Goal: Transaction & Acquisition: Purchase product/service

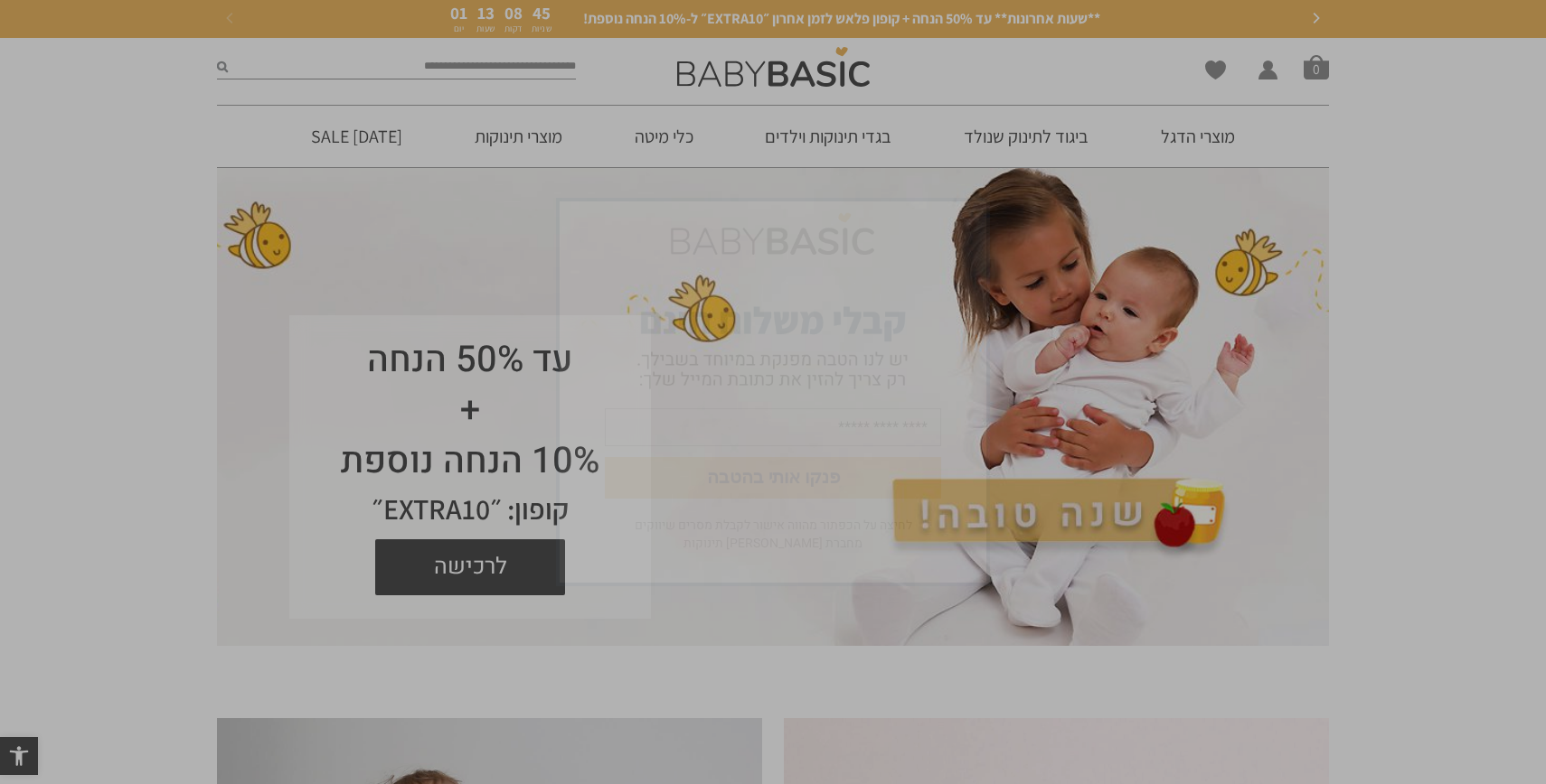
click at [966, 219] on img "סגור" at bounding box center [967, 221] width 22 height 22
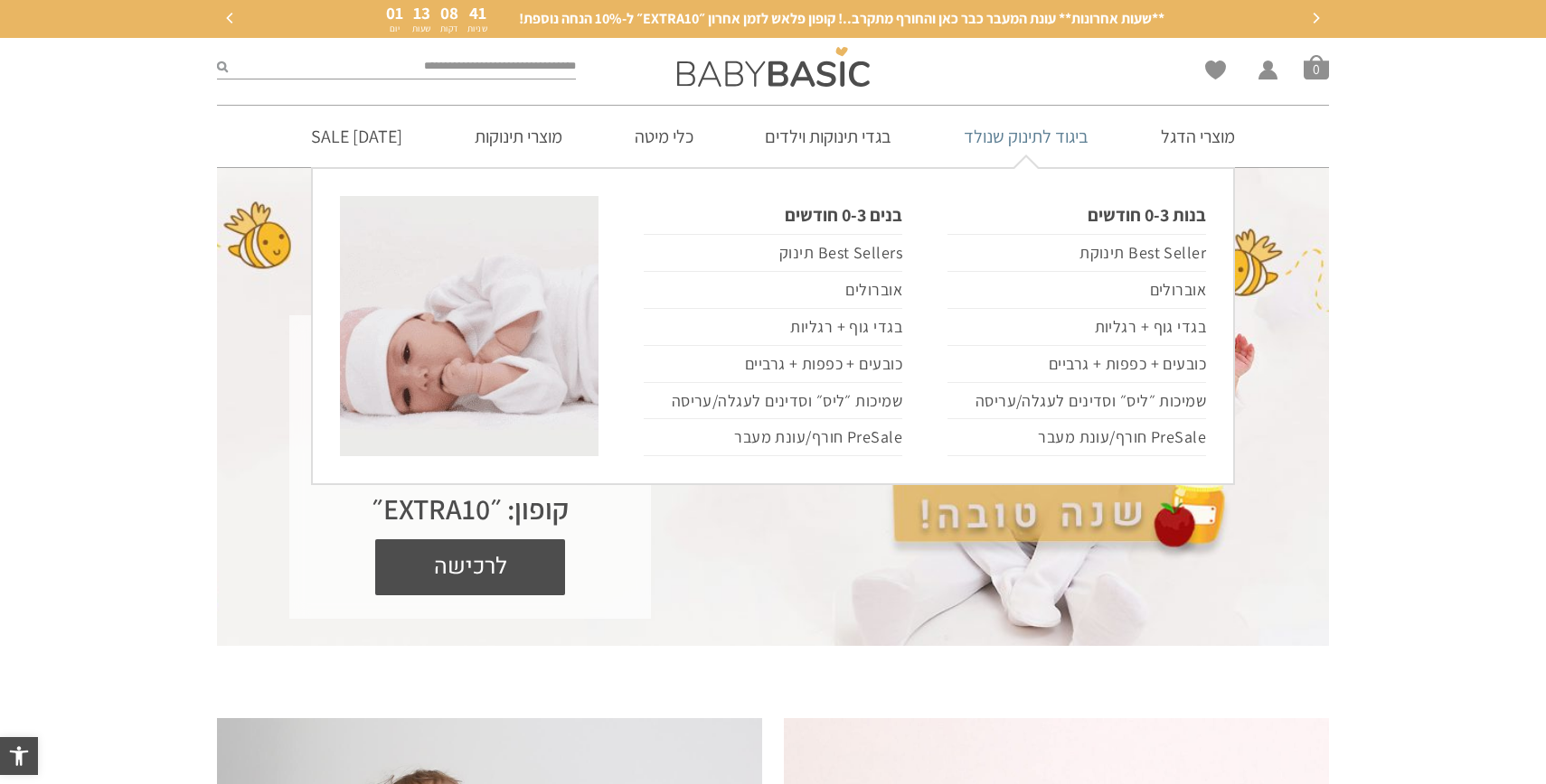
click at [1010, 139] on link "ביגוד לתינוק שנולד" at bounding box center [1026, 137] width 179 height 62
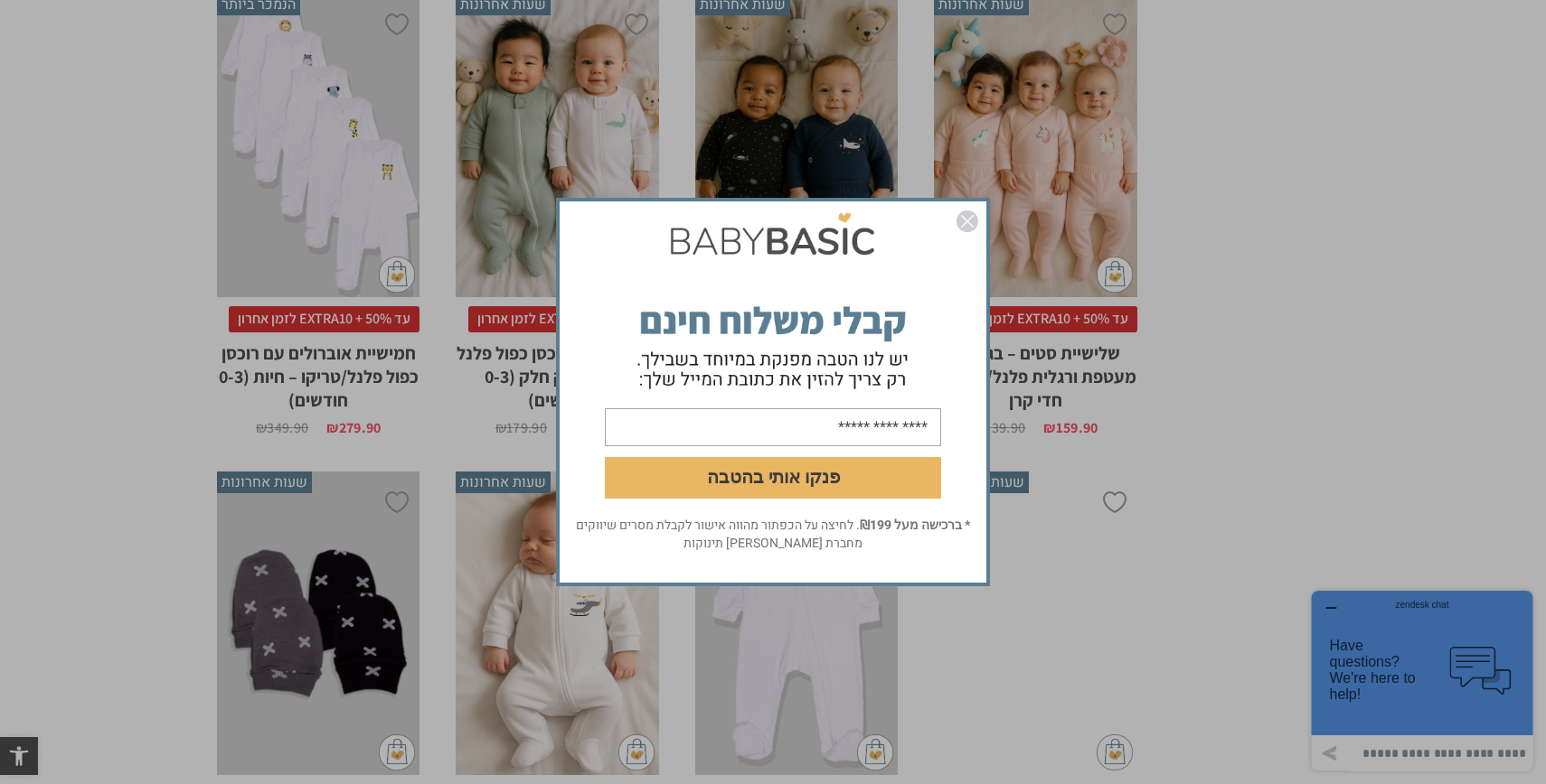
scroll to position [4915, 0]
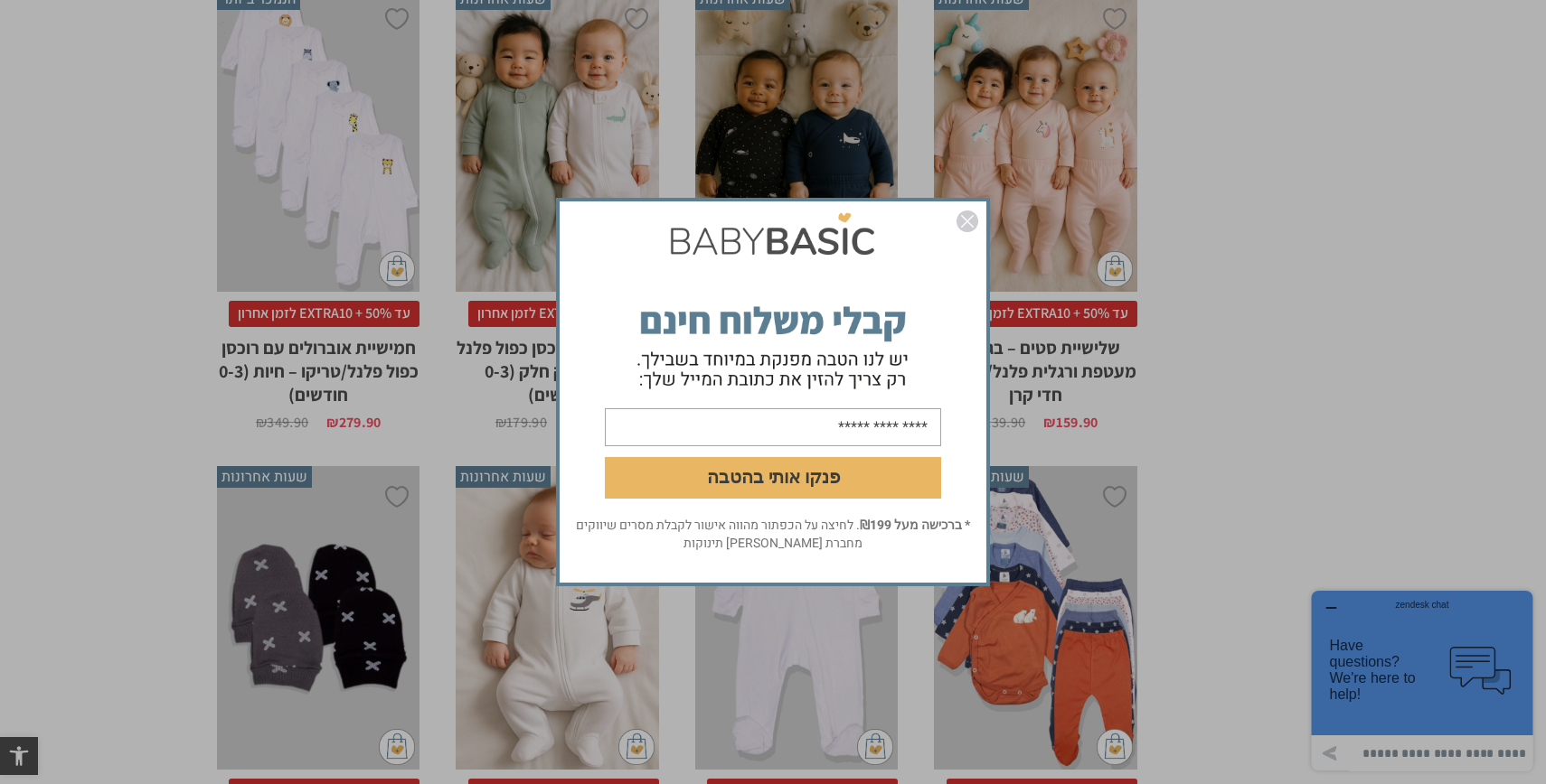
click at [971, 215] on img "סגור" at bounding box center [967, 221] width 22 height 22
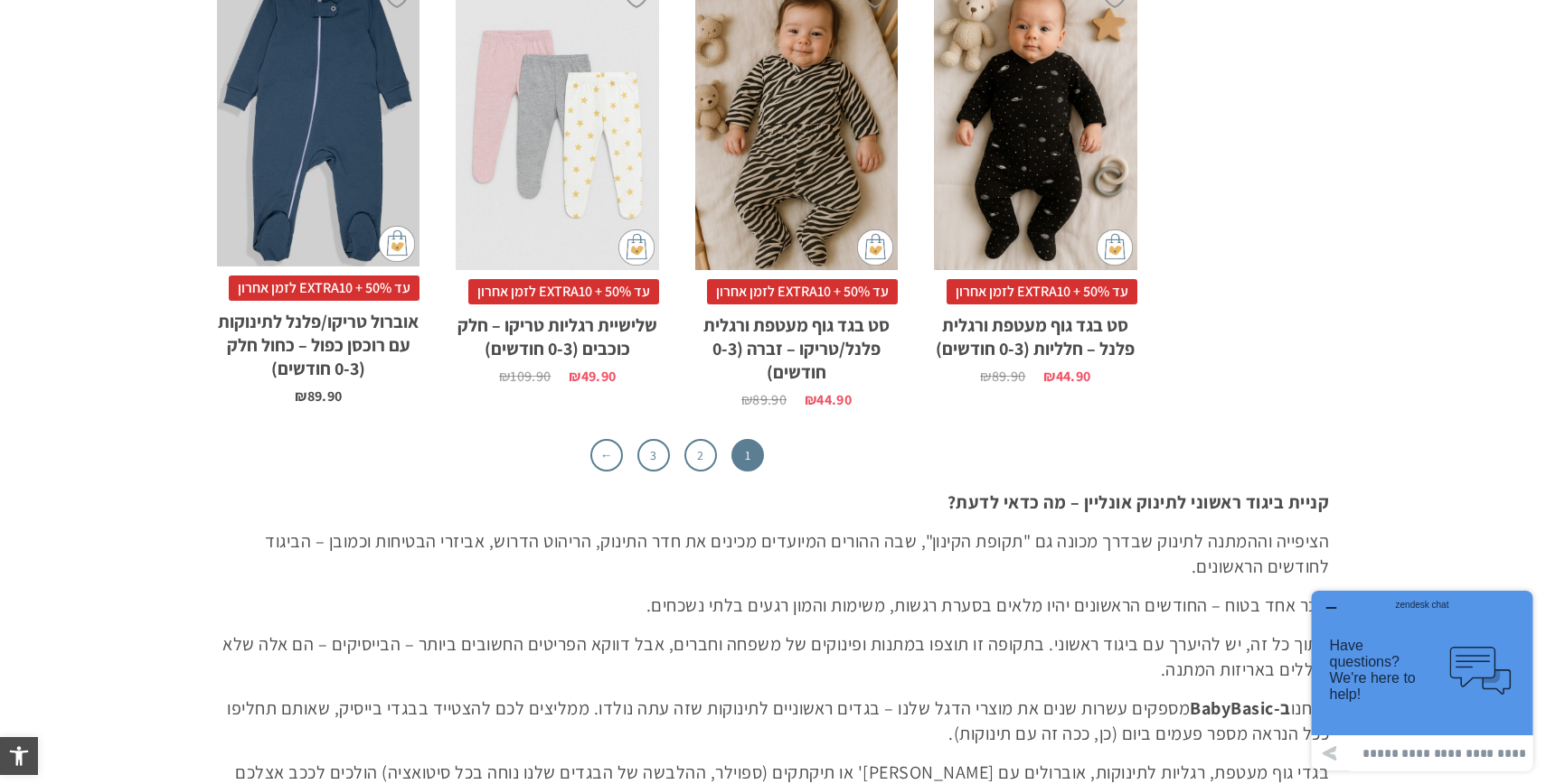
scroll to position [5918, 0]
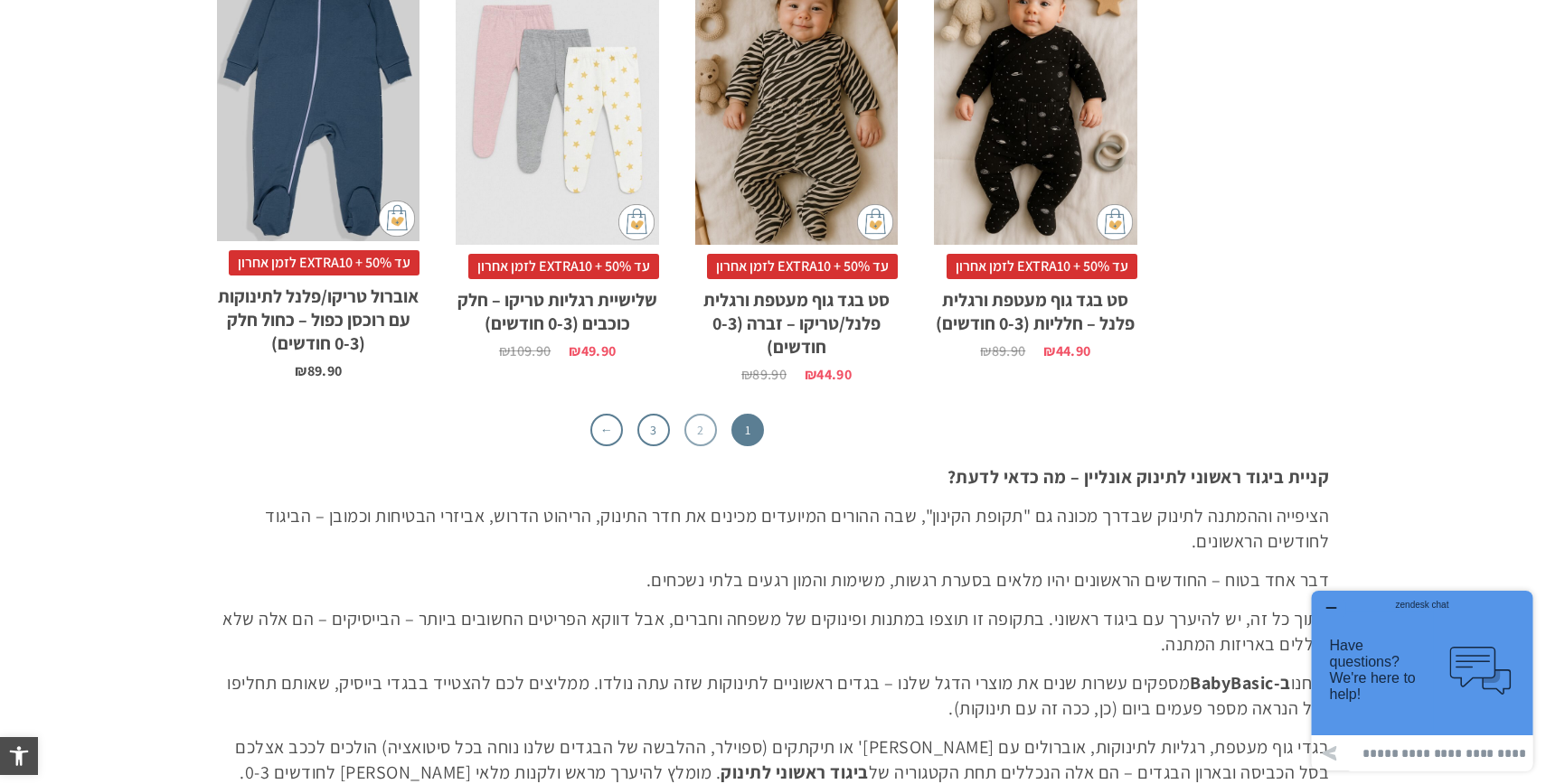
click at [693, 438] on link "2" at bounding box center [700, 429] width 33 height 33
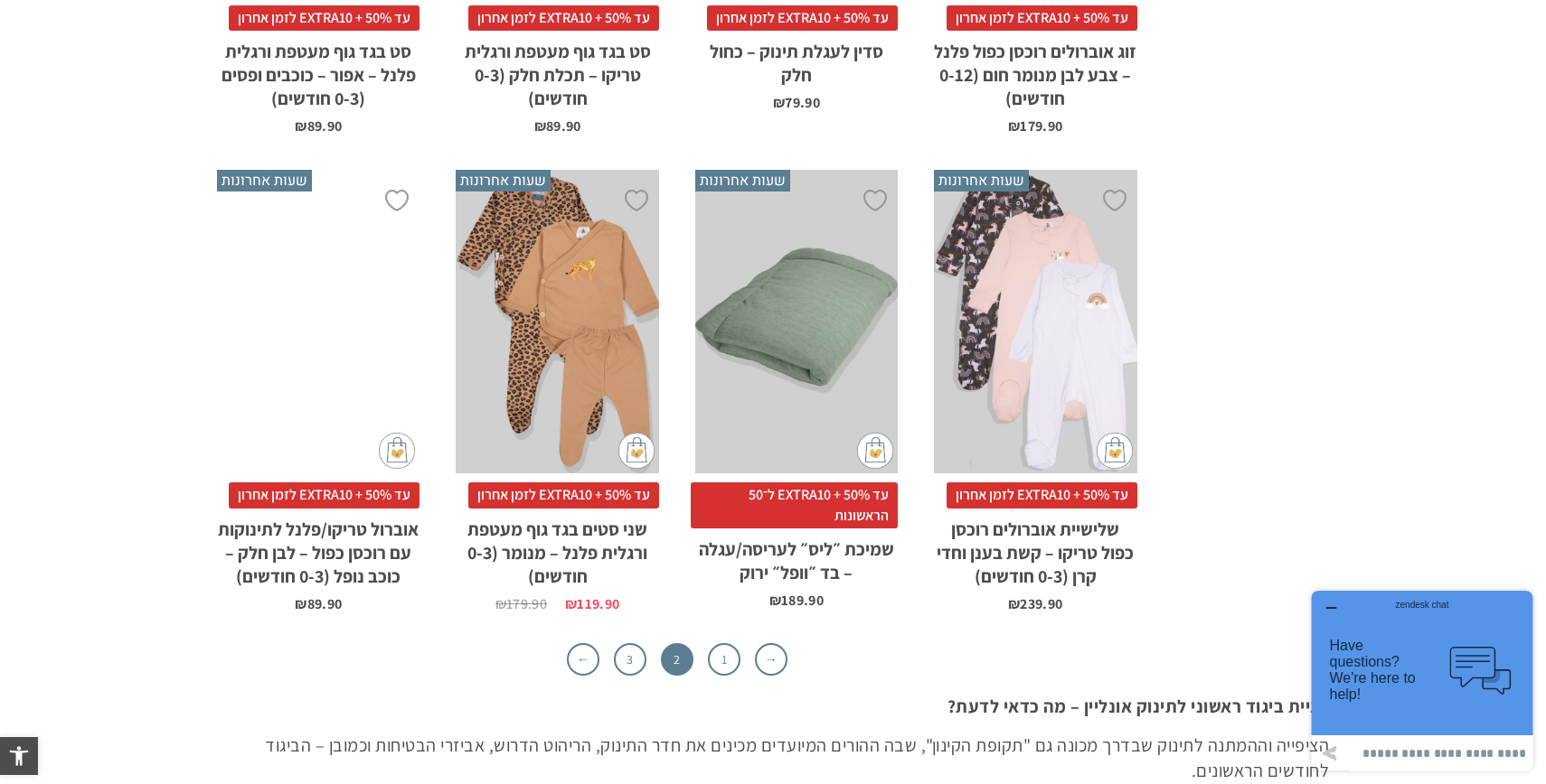
scroll to position [5592, 0]
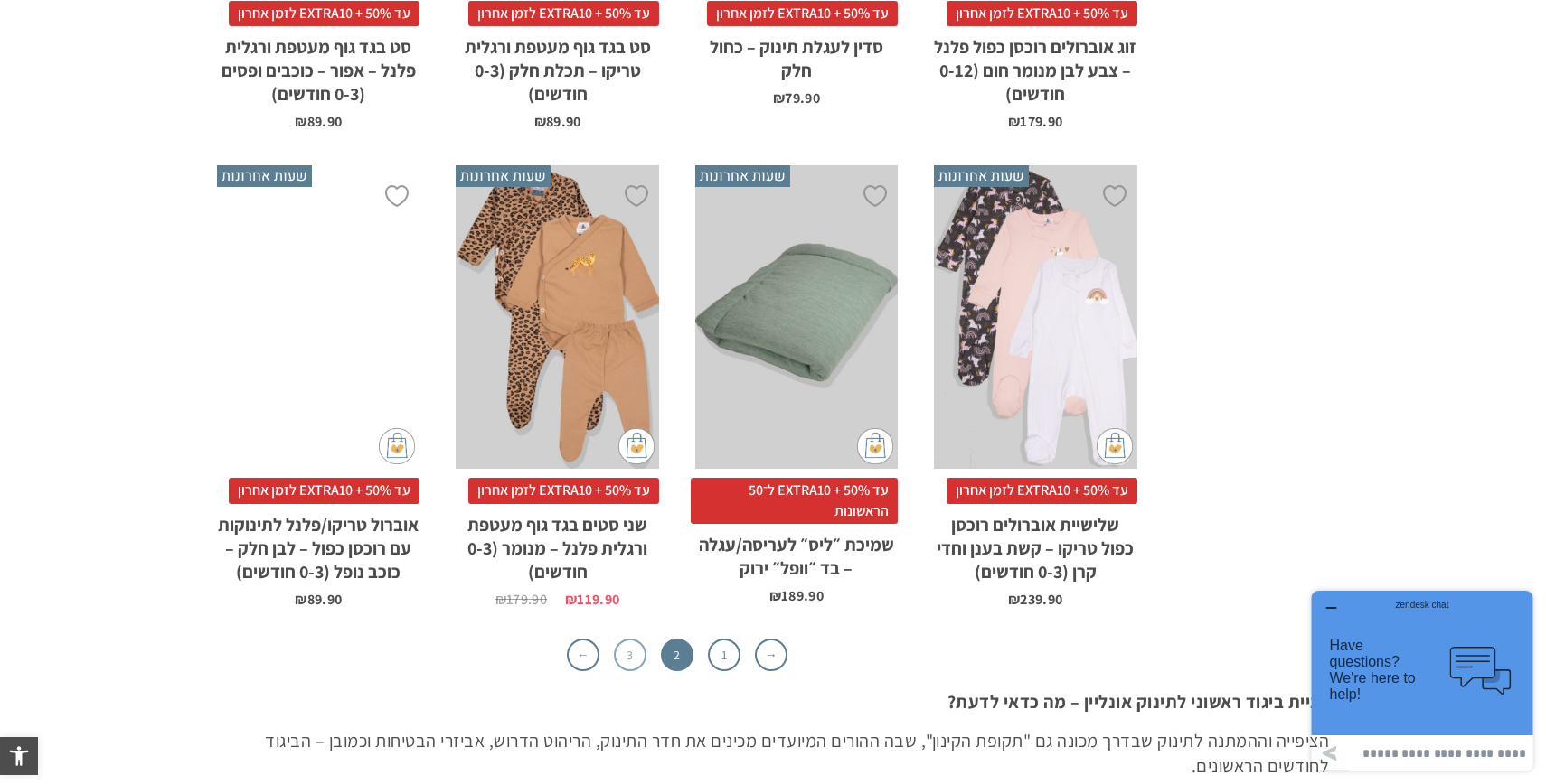
click at [636, 639] on link "3" at bounding box center [630, 655] width 33 height 33
